Goal: Task Accomplishment & Management: Manage account settings

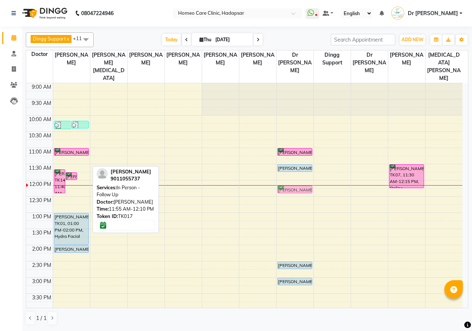
drag, startPoint x: 79, startPoint y: 167, endPoint x: 288, endPoint y: 179, distance: 208.6
click at [288, 179] on div "9:00 AM 9:30 AM 10:00 AM 10:30 AM 11:00 AM 11:30 AM 12:00 PM 12:30 PM 1:00 PM 1…" at bounding box center [244, 310] width 436 height 454
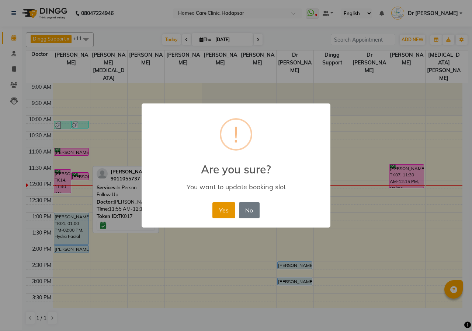
click at [221, 205] on button "Yes" at bounding box center [223, 210] width 22 height 16
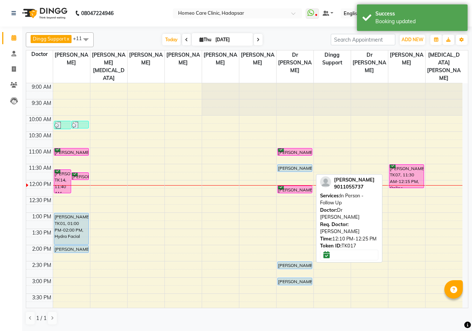
click at [296, 186] on div "[PERSON_NAME], TK17, 12:10 PM-12:25 PM, In Person - Follow Up" at bounding box center [295, 189] width 35 height 7
click at [294, 186] on div "[PERSON_NAME], TK17, 12:10 PM-12:25 PM, In Person - Follow Up" at bounding box center [295, 189] width 35 height 7
select select "6"
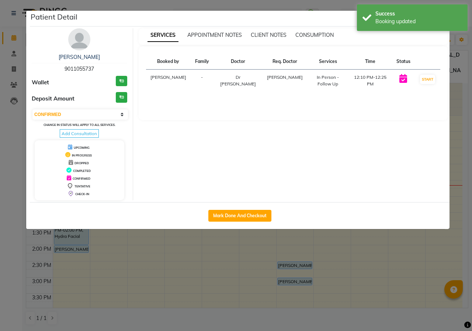
click at [77, 36] on img at bounding box center [79, 39] width 22 height 22
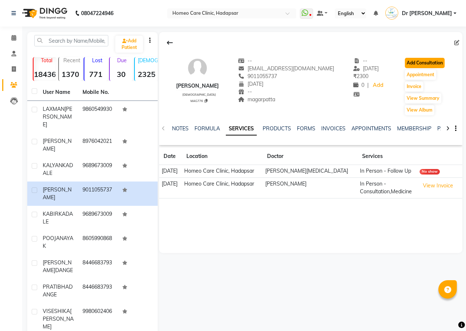
click at [415, 61] on button "Add Consultation" at bounding box center [425, 63] width 40 height 10
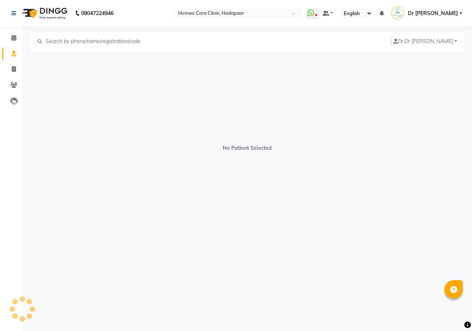
select select "[DEMOGRAPHIC_DATA]"
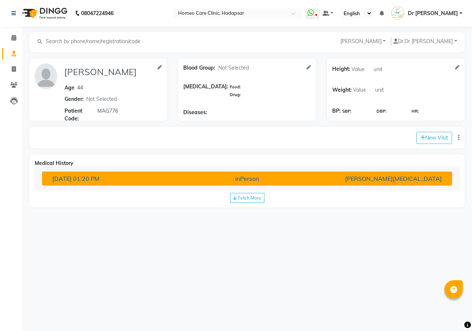
click at [383, 178] on div "[PERSON_NAME][MEDICAL_DATA]" at bounding box center [380, 178] width 133 height 9
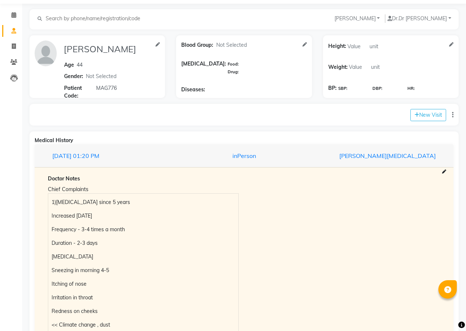
scroll to position [143, 0]
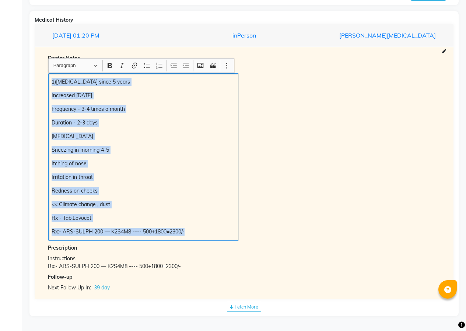
drag, startPoint x: 52, startPoint y: 81, endPoint x: 204, endPoint y: 242, distance: 221.5
click at [211, 251] on div "Doctor Notes Chief Complaints 1)[MEDICAL_DATA] since 5 years Increased [DATE] F…" at bounding box center [244, 173] width 404 height 237
copy div "1)[MEDICAL_DATA] since 5 years Increased [DATE] Frequency - 3-4 times a month D…"
click at [234, 132] on div "1)[MEDICAL_DATA] since 5 years Increased [DATE] Frequency - 3-4 times a month D…" at bounding box center [143, 157] width 190 height 168
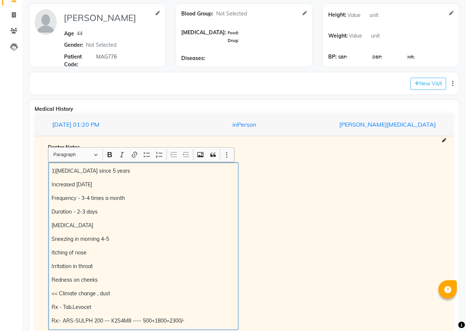
scroll to position [0, 0]
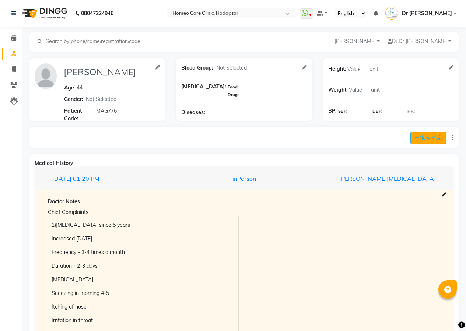
click at [416, 138] on icon at bounding box center [417, 137] width 5 height 5
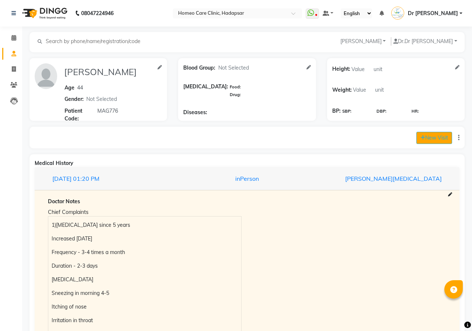
select select "725"
select select "inPerson"
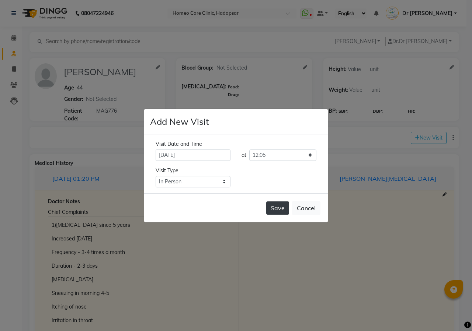
click at [275, 205] on button "Save" at bounding box center [277, 208] width 23 height 13
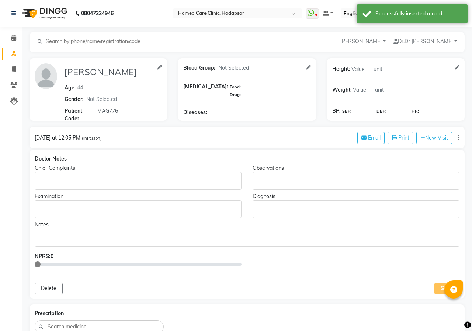
type input "[PERSON_NAME]"
type input "44"
select select "[DEMOGRAPHIC_DATA]"
type input "MAG776"
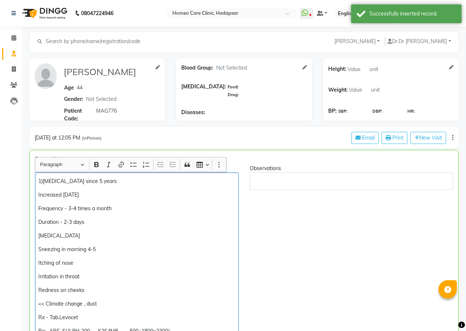
scroll to position [11, 0]
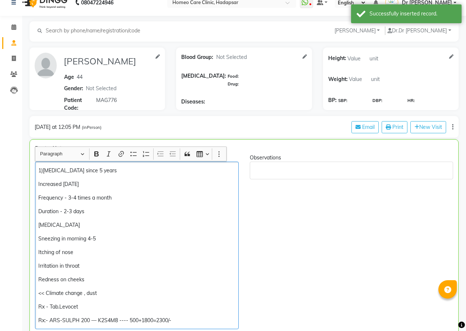
click at [38, 169] on p "1)[MEDICAL_DATA] since 5 years" at bounding box center [136, 171] width 197 height 8
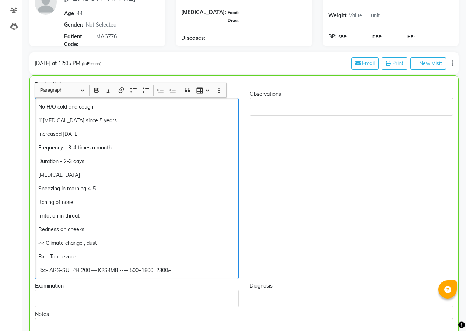
scroll to position [84, 0]
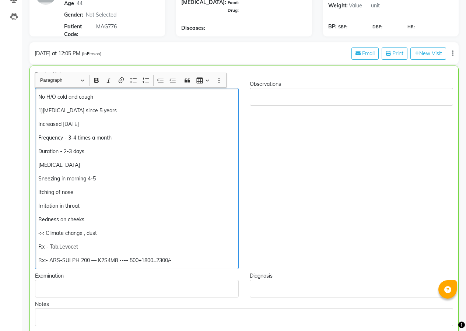
click at [134, 138] on p "Frequency - 3-4 times a month" at bounding box center [136, 138] width 197 height 8
click at [80, 163] on p "[MEDICAL_DATA]" at bounding box center [136, 165] width 197 height 8
click at [70, 166] on p "[MEDICAL_DATA]" at bounding box center [136, 165] width 197 height 8
drag, startPoint x: 70, startPoint y: 166, endPoint x: 40, endPoint y: 170, distance: 30.6
click at [35, 170] on div "Chief Complaints No H/O cold and cough 1)[MEDICAL_DATA] since 5 years Increased…" at bounding box center [136, 174] width 215 height 189
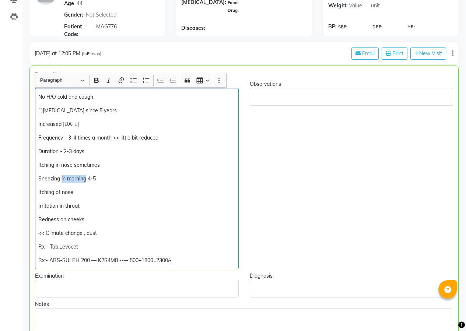
drag, startPoint x: 87, startPoint y: 180, endPoint x: 65, endPoint y: 183, distance: 23.2
click at [62, 183] on div "No H/O cold and cough 1)[MEDICAL_DATA] since 5 years Increased [DATE] Frequency…" at bounding box center [137, 178] width 204 height 181
drag, startPoint x: 60, startPoint y: 177, endPoint x: 91, endPoint y: 177, distance: 30.2
click at [91, 177] on p "Sneezing in morning 4-5" at bounding box center [136, 179] width 197 height 8
drag, startPoint x: 86, startPoint y: 179, endPoint x: 59, endPoint y: 183, distance: 27.1
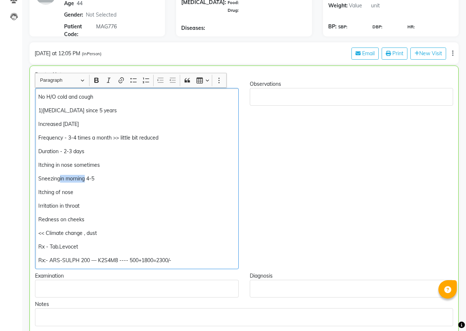
click at [59, 183] on p "Sneezingin morning 4-5" at bounding box center [136, 179] width 197 height 8
drag, startPoint x: 78, startPoint y: 189, endPoint x: 27, endPoint y: 186, distance: 51.0
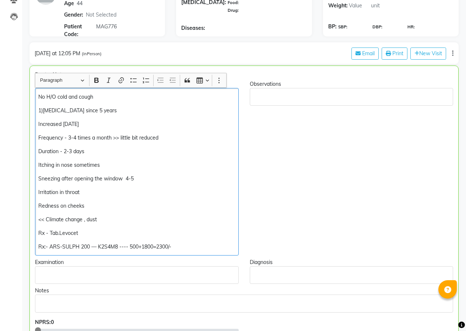
click at [92, 191] on p "Irritation in throat" at bounding box center [136, 193] width 197 height 8
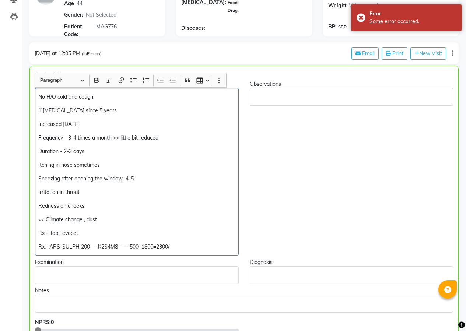
click at [103, 204] on p "Redness on cheeks" at bounding box center [136, 206] width 197 height 8
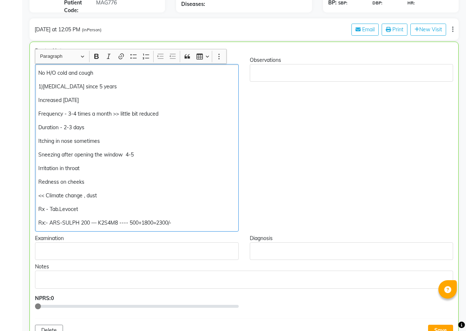
scroll to position [121, 0]
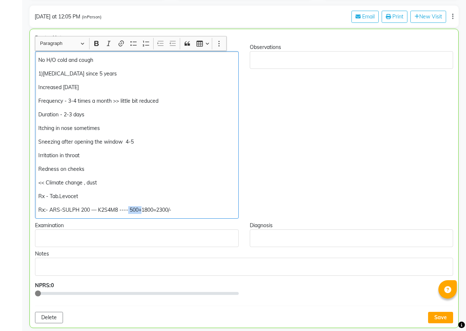
drag, startPoint x: 141, startPoint y: 209, endPoint x: 128, endPoint y: 212, distance: 13.1
click at [128, 212] on p "Rx:- ARS-SULPH 200 — K2S4M8 ---- 500+1800=2300/-" at bounding box center [136, 210] width 197 height 8
drag, startPoint x: 166, startPoint y: 212, endPoint x: 140, endPoint y: 216, distance: 26.0
click at [140, 216] on div "No H/O cold and cough 1)[MEDICAL_DATA] since 5 years Increased [DATE] Frequency…" at bounding box center [137, 135] width 204 height 168
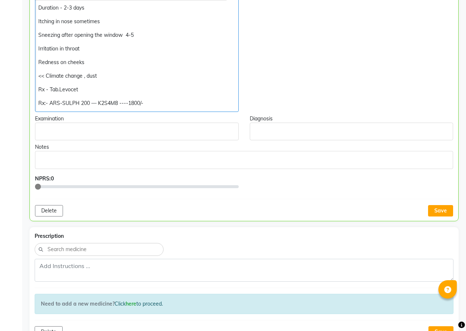
scroll to position [232, 0]
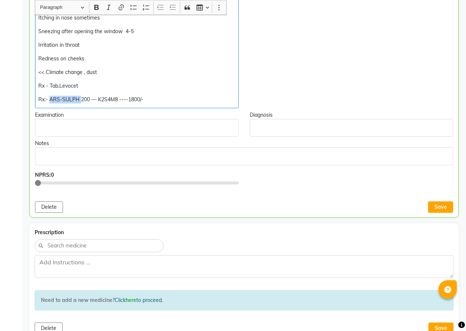
drag, startPoint x: 80, startPoint y: 99, endPoint x: 49, endPoint y: 102, distance: 31.1
click at [49, 102] on p "Rx:- ARS-SULPH 200 — K2S4M8 ----1800/-" at bounding box center [136, 100] width 197 height 8
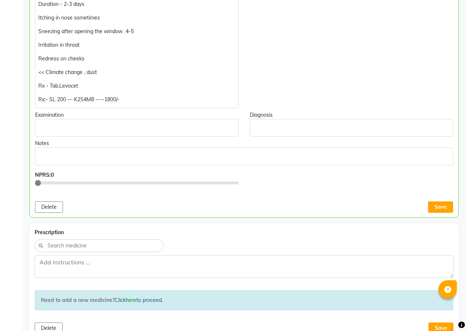
click at [447, 214] on div "Doctor Notes Chief Complaints No H/O cold and cough 1)[MEDICAL_DATA] since 5 ye…" at bounding box center [244, 68] width 430 height 300
click at [446, 211] on button "Save" at bounding box center [440, 207] width 25 height 11
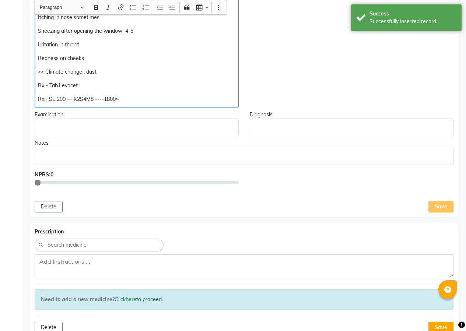
drag, startPoint x: 38, startPoint y: 98, endPoint x: 132, endPoint y: 104, distance: 93.5
click at [136, 104] on div "No H/O cold and cough 1)[MEDICAL_DATA] since 5 years Increased [DATE] Frequency…" at bounding box center [137, 24] width 204 height 168
copy p "Rx:- SL 200 — K2S4M8 ----1800/-"
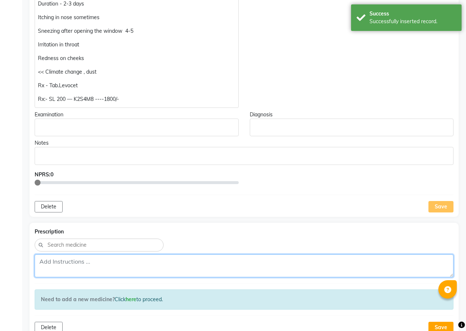
paste textarea "Rx:- SL 200 — K2S4M8 ----1800/-"
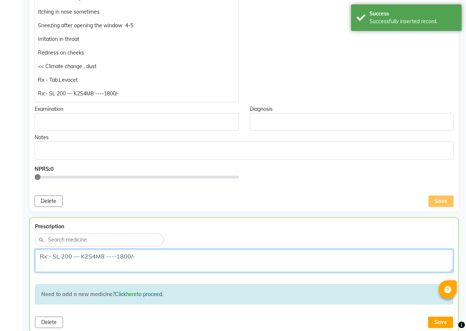
scroll to position [379, 0]
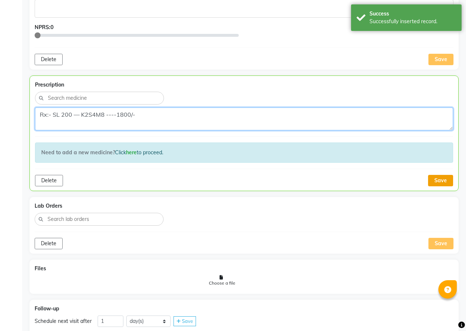
type textarea "Rx:- SL 200 — K2S4M8 ----1800/-"
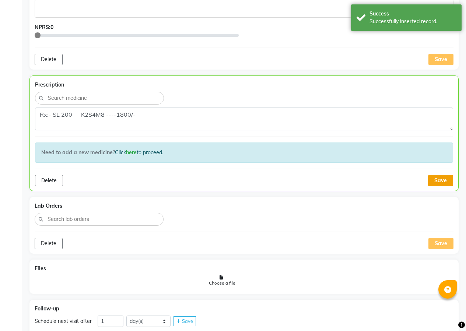
click at [446, 182] on button "Save" at bounding box center [440, 180] width 25 height 11
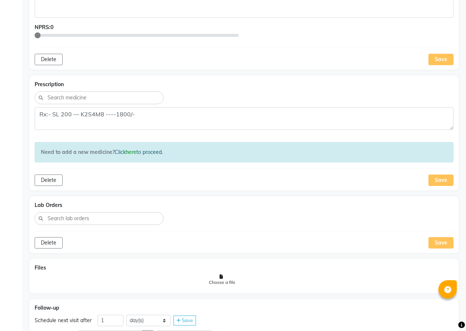
scroll to position [468, 0]
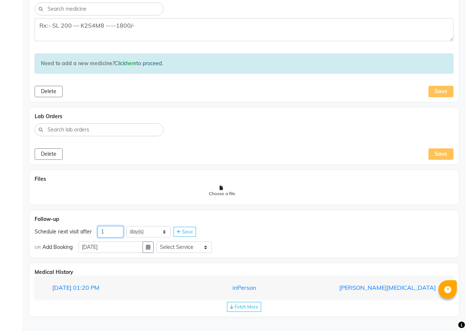
click at [107, 227] on input "1" at bounding box center [111, 231] width 26 height 11
type input "39"
click at [185, 230] on span "Save" at bounding box center [187, 232] width 11 height 6
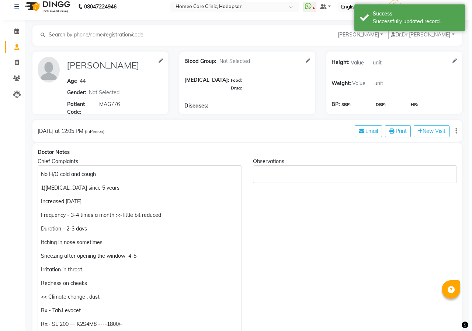
scroll to position [0, 0]
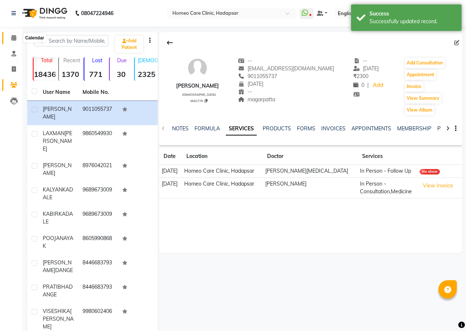
click at [12, 38] on icon at bounding box center [13, 38] width 5 height 6
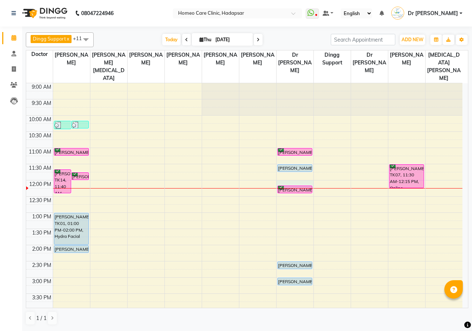
click at [298, 188] on div at bounding box center [295, 188] width 37 height 0
select select "66337"
select select "tentative"
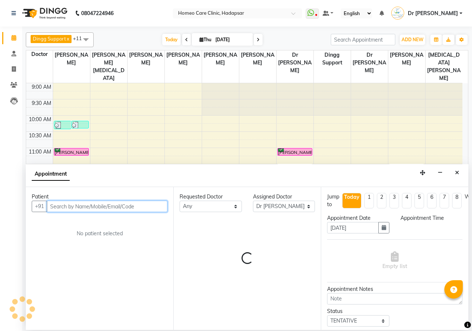
select select "720"
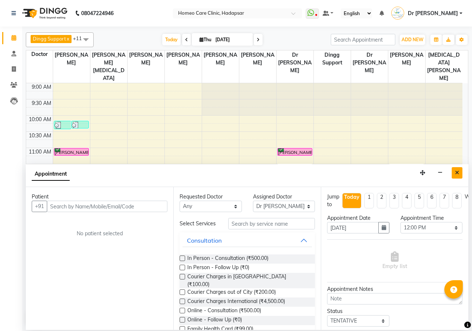
click at [457, 175] on icon "Close" at bounding box center [457, 172] width 4 height 5
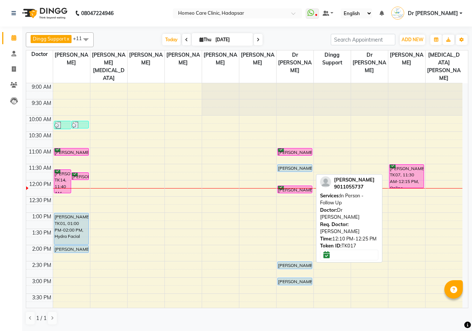
click at [294, 186] on div "[PERSON_NAME], TK17, 12:10 PM-12:25 PM, In Person - Follow Up" at bounding box center [295, 189] width 35 height 7
select select "6"
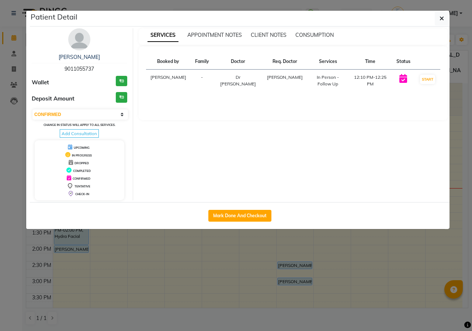
click at [74, 39] on img at bounding box center [79, 39] width 22 height 22
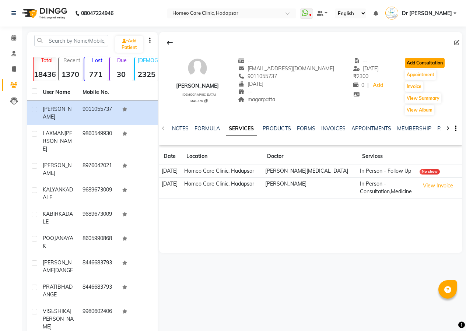
click at [426, 61] on button "Add Consultation" at bounding box center [425, 63] width 40 height 10
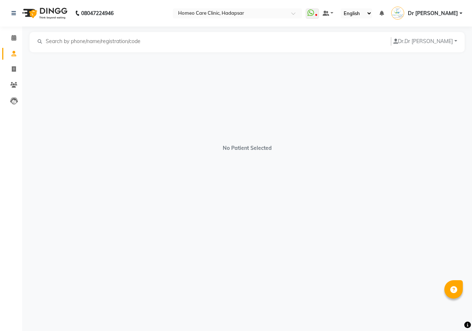
select select "[DEMOGRAPHIC_DATA]"
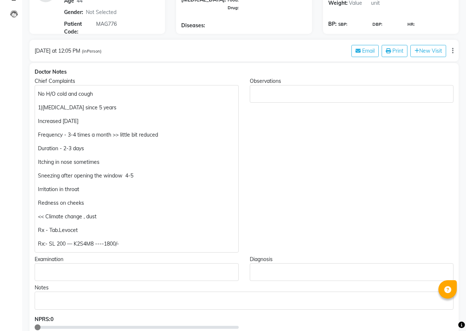
scroll to position [111, 0]
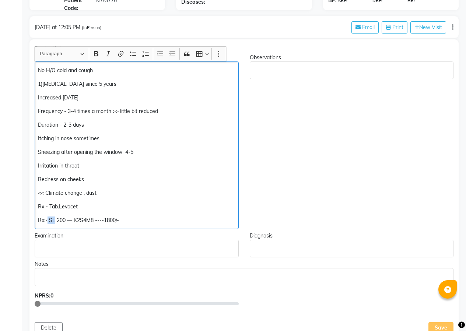
drag, startPoint x: 54, startPoint y: 219, endPoint x: 48, endPoint y: 219, distance: 5.5
click at [48, 219] on p "Rx:- SL 200 — K2S4M8 ----1800/-" at bounding box center [136, 221] width 197 height 8
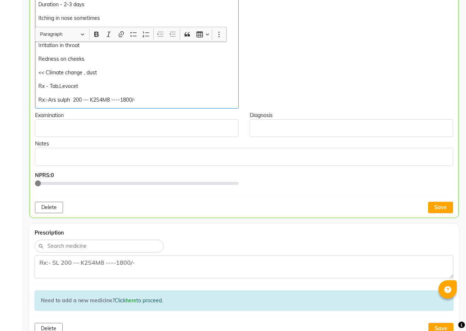
scroll to position [258, 0]
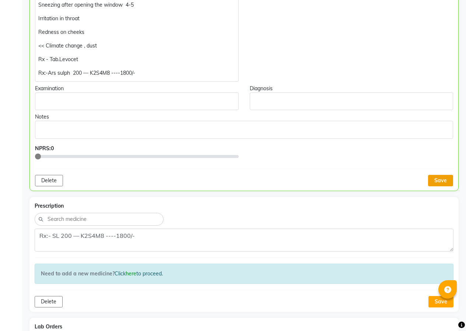
click at [450, 178] on button "Save" at bounding box center [440, 180] width 25 height 11
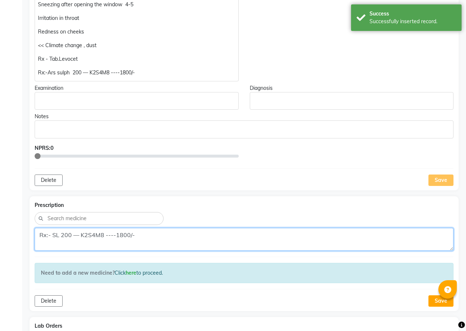
drag, startPoint x: 62, startPoint y: 239, endPoint x: 57, endPoint y: 237, distance: 4.9
click at [57, 237] on textarea "Rx:- SL 200 — K2S4M8 ----1800/-" at bounding box center [244, 239] width 419 height 23
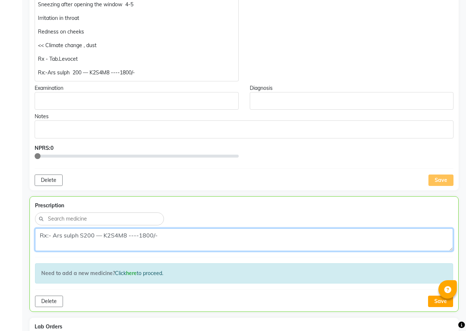
click at [80, 236] on textarea "Rx:- Ars sulph S200 — K2S4M8 ----1800/-" at bounding box center [244, 240] width 418 height 23
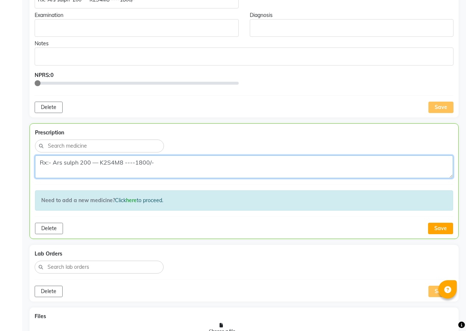
scroll to position [332, 0]
type textarea "Rx:- Ars sulph 200 — K2S4M8 ----1800/-"
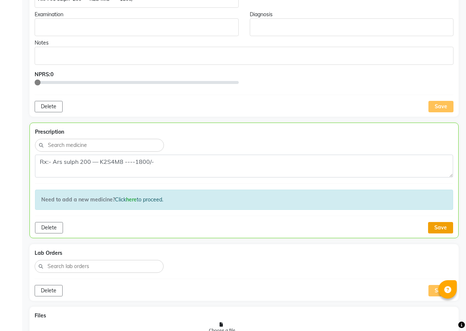
click at [451, 229] on button "Save" at bounding box center [440, 227] width 25 height 11
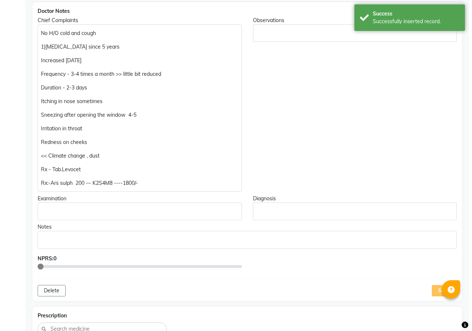
scroll to position [0, 0]
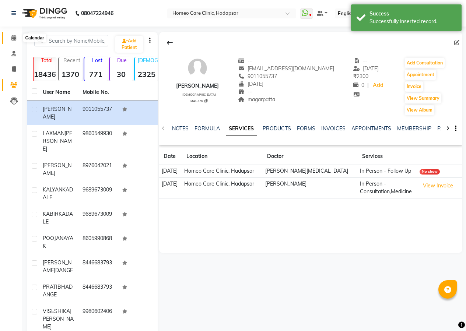
click at [13, 39] on icon at bounding box center [13, 38] width 5 height 6
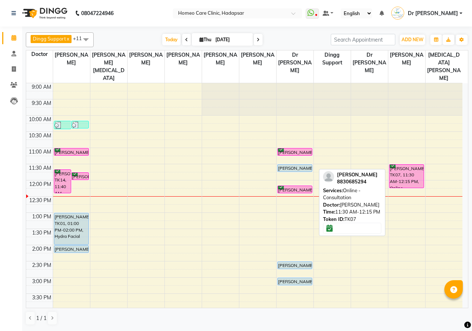
click at [403, 165] on div "[PERSON_NAME], TK07, 11:30 AM-12:15 PM, Online - Consultation" at bounding box center [406, 176] width 35 height 23
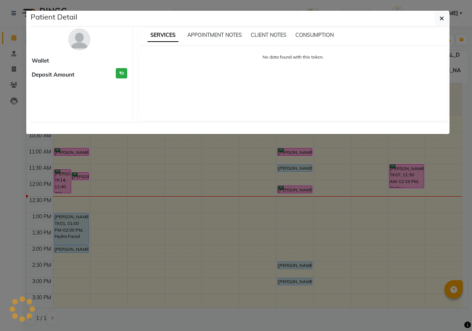
select select "6"
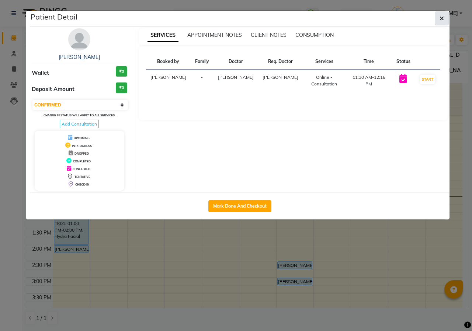
click at [442, 24] on button "button" at bounding box center [442, 18] width 14 height 14
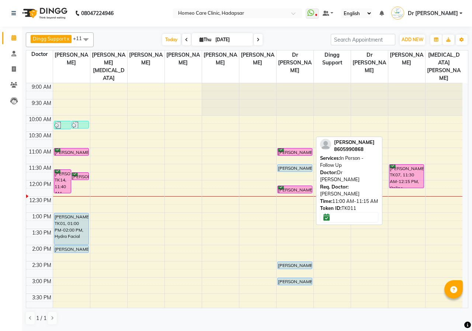
click at [291, 149] on div "[PERSON_NAME], TK11, 11:00 AM-11:15 AM, In Person - Follow Up" at bounding box center [295, 152] width 35 height 7
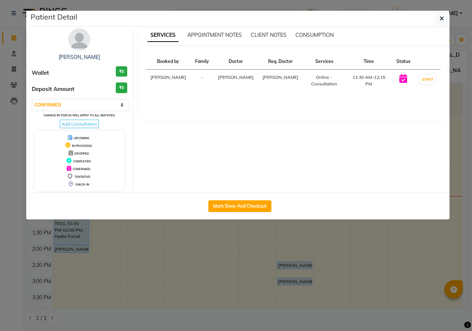
select select "3"
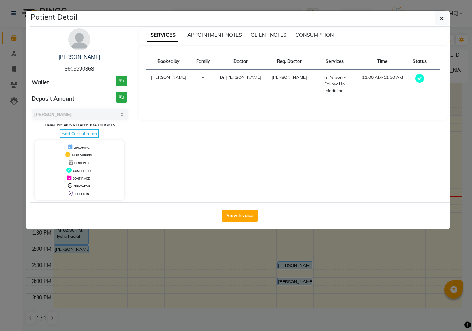
click at [74, 46] on img at bounding box center [79, 39] width 22 height 22
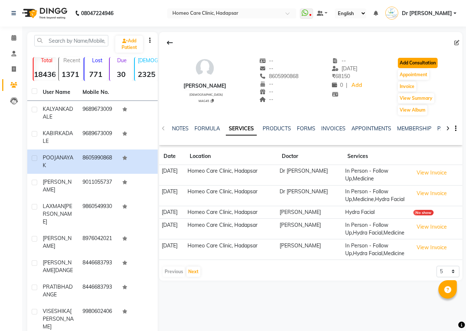
click at [420, 63] on button "Add Consultation" at bounding box center [418, 63] width 40 height 10
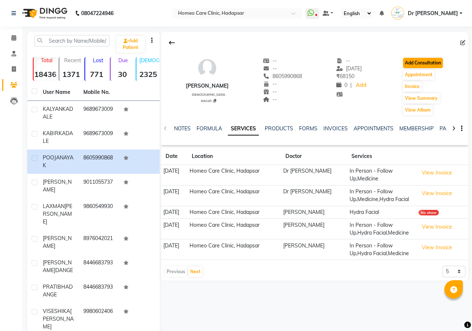
select select "[DEMOGRAPHIC_DATA]"
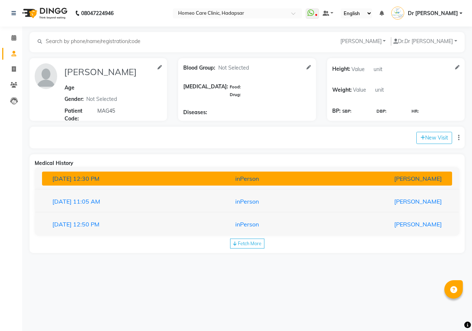
click at [364, 180] on div "[PERSON_NAME]" at bounding box center [380, 178] width 133 height 9
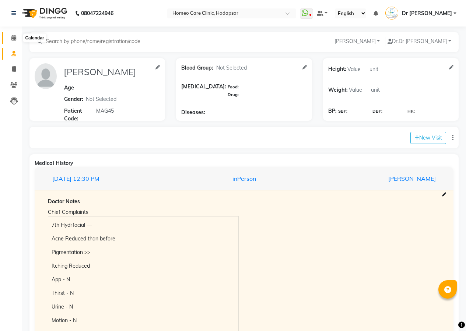
click at [13, 38] on icon at bounding box center [13, 38] width 5 height 6
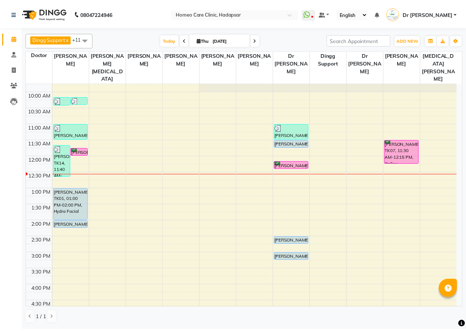
scroll to position [24, 0]
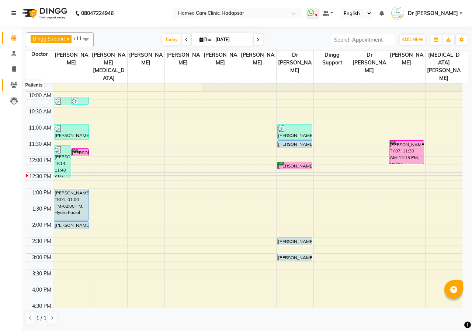
click at [15, 85] on icon at bounding box center [13, 85] width 7 height 6
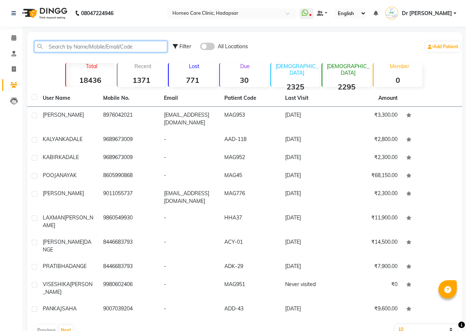
click at [85, 47] on input "text" at bounding box center [100, 46] width 133 height 11
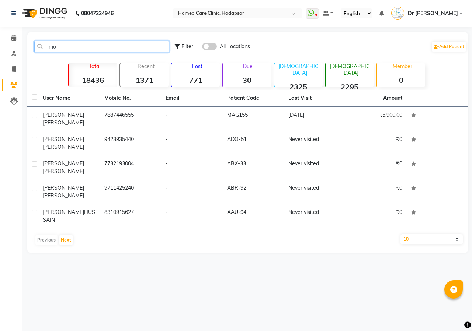
type input "m"
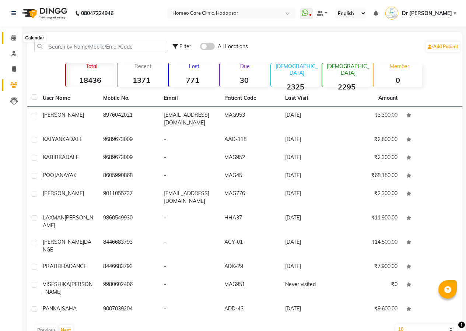
click at [14, 36] on icon at bounding box center [13, 38] width 5 height 6
